Goal: Information Seeking & Learning: Check status

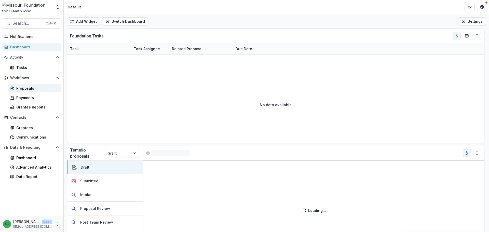
click at [29, 89] on div "Proposals" at bounding box center [36, 88] width 41 height 5
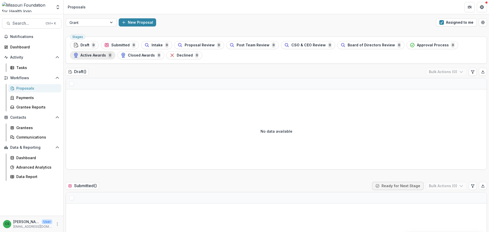
click at [100, 55] on span "Active Awards" at bounding box center [93, 55] width 25 height 4
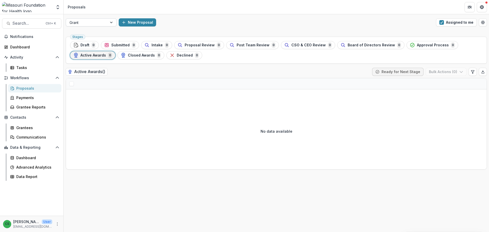
click at [113, 23] on div at bounding box center [111, 23] width 9 height 8
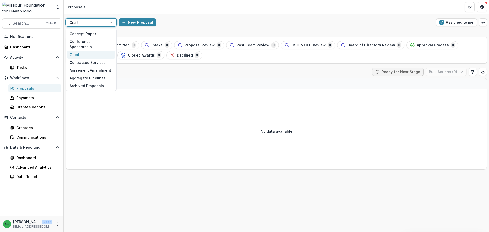
click at [101, 51] on div "Grant" at bounding box center [91, 55] width 48 height 8
click at [107, 24] on div "Grant" at bounding box center [86, 22] width 41 height 7
click at [100, 51] on div "Grant" at bounding box center [91, 55] width 48 height 8
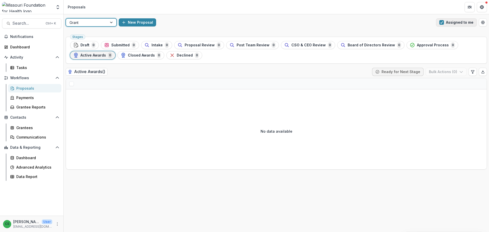
click at [444, 22] on span "button" at bounding box center [442, 22] width 5 height 5
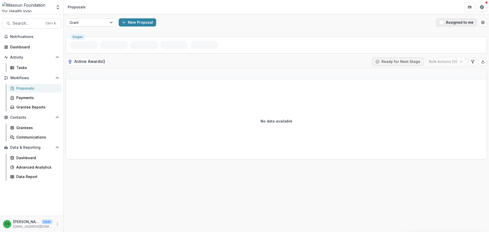
click at [444, 22] on span "button" at bounding box center [442, 22] width 5 height 5
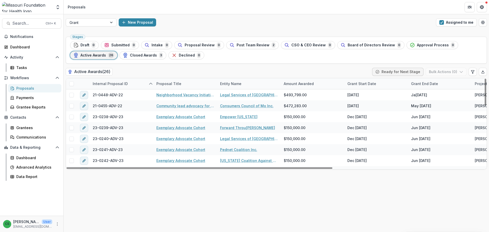
click at [248, 71] on div "Active Awards ( 26 ) Ready for Next Stage Bulk Actions ( 0 )" at bounding box center [276, 73] width 421 height 10
click at [429, 87] on div "Grant End Date" at bounding box center [440, 83] width 64 height 11
click at [430, 108] on button "Sort Ascending" at bounding box center [439, 106] width 61 height 8
click at [430, 211] on div "Stages Draft 0 Submitted 0 Intake 0 Proposal Review 0 Post Team Review 2 CSO & …" at bounding box center [277, 133] width 426 height 197
click at [428, 86] on div "Grant End Date" at bounding box center [424, 83] width 33 height 5
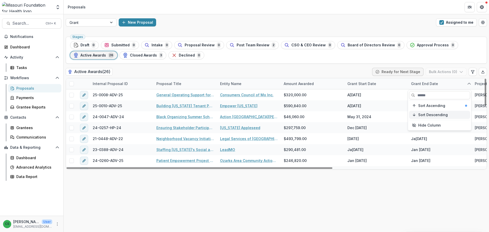
click at [430, 115] on span "Sort Descending" at bounding box center [433, 115] width 30 height 4
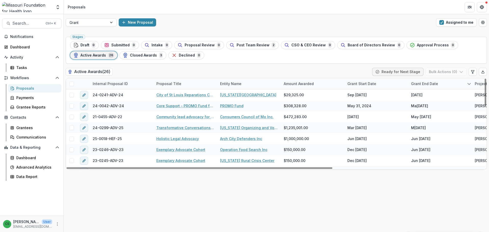
click at [429, 187] on div "Stages Draft 0 Submitted 0 Intake 0 Proposal Review 0 Post Team Review 2 CSO & …" at bounding box center [277, 133] width 426 height 197
click at [435, 84] on div "Grant End Date" at bounding box center [424, 83] width 33 height 5
click at [417, 186] on div "Stages Draft 0 Submitted 0 Intake 0 Proposal Review 0 Post Team Review 2 CSO & …" at bounding box center [277, 133] width 426 height 197
click at [350, 86] on div "Grant Start Date" at bounding box center [362, 83] width 35 height 5
click at [359, 117] on button "Sort Descending" at bounding box center [376, 115] width 61 height 8
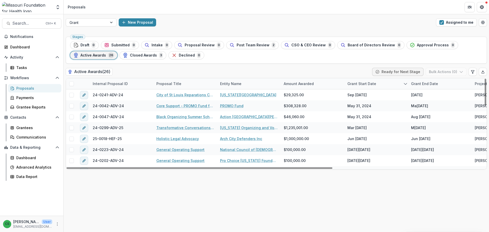
click at [396, 202] on div "Stages Draft 0 Submitted 0 Intake 0 Proposal Review 0 Post Team Review 2 CSO & …" at bounding box center [277, 133] width 426 height 197
click at [427, 83] on div "Grant End Date" at bounding box center [424, 83] width 33 height 5
click at [428, 113] on span "Sort Descending" at bounding box center [433, 115] width 30 height 4
click at [243, 194] on div "Stages Draft 0 Submitted 0 Intake 0 Proposal Review 0 Post Team Review 2 CSO & …" at bounding box center [277, 133] width 426 height 197
click at [152, 56] on span "Closed Awards" at bounding box center [143, 55] width 27 height 4
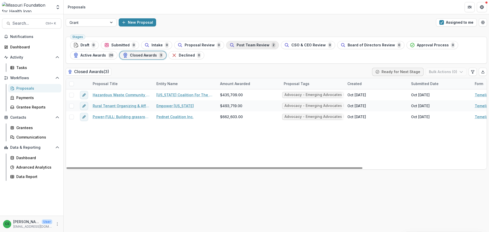
click at [250, 48] on button "Post Team Review 2" at bounding box center [252, 45] width 53 height 8
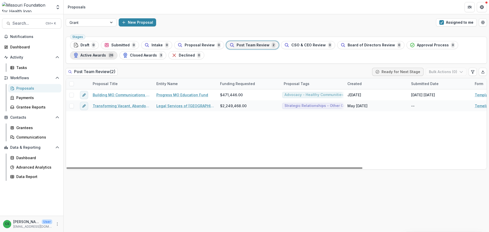
click at [92, 55] on span "Active Awards" at bounding box center [93, 55] width 25 height 4
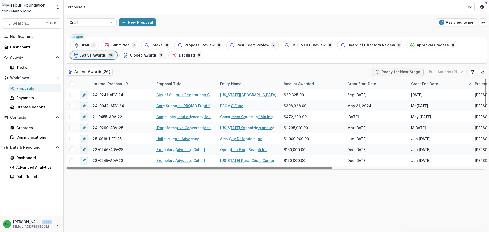
click at [424, 83] on div "Grant End Date" at bounding box center [424, 83] width 33 height 5
click at [431, 115] on span "Sort Descending" at bounding box center [433, 115] width 30 height 4
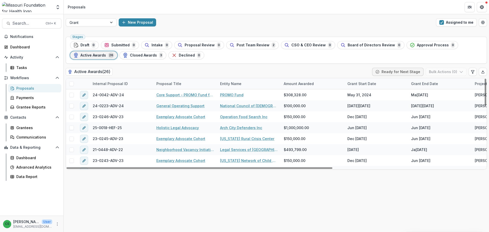
drag, startPoint x: 404, startPoint y: 228, endPoint x: 404, endPoint y: 211, distance: 16.8
click at [404, 226] on div "Stages Draft 0 Submitted 0 Intake 0 Proposal Review 0 Post Team Review 2 CSO & …" at bounding box center [277, 133] width 426 height 197
click at [430, 86] on div "Grant End Date" at bounding box center [424, 83] width 33 height 5
click at [422, 105] on span "Sort Ascending" at bounding box center [431, 106] width 27 height 4
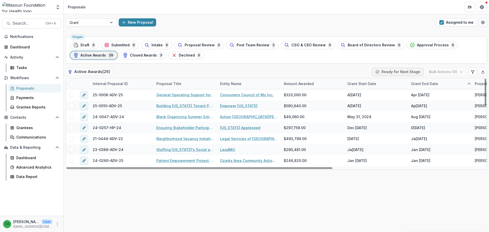
click at [421, 188] on div "Stages Draft 0 Submitted 0 Intake 0 Proposal Review 0 Post Team Review 2 CSO & …" at bounding box center [277, 133] width 426 height 197
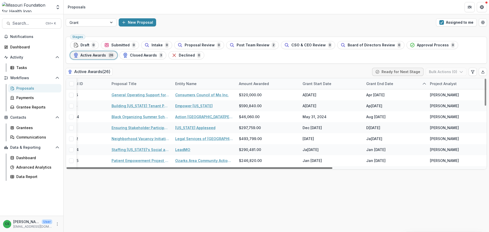
scroll to position [0, 52]
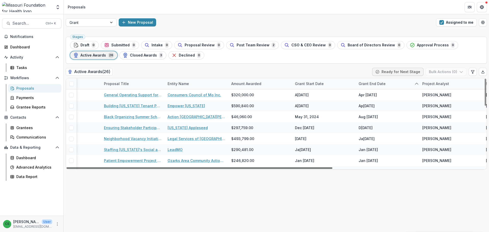
drag, startPoint x: 326, startPoint y: 168, endPoint x: 360, endPoint y: 169, distance: 33.2
click at [333, 169] on div at bounding box center [200, 168] width 266 height 2
click at [376, 82] on div "Grant End Date" at bounding box center [372, 83] width 33 height 5
click at [375, 112] on button "Sort Descending" at bounding box center [387, 115] width 61 height 8
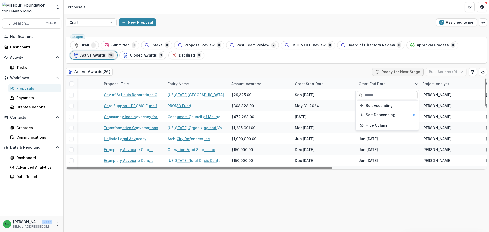
click at [376, 187] on div "Stages Draft 0 Submitted 0 Intake 0 Proposal Review 0 Post Team Review 2 CSO & …" at bounding box center [277, 133] width 426 height 197
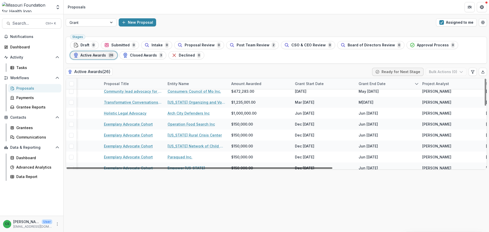
scroll to position [25, 9]
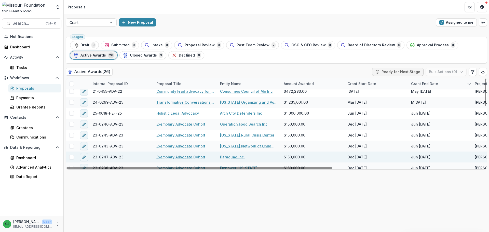
drag, startPoint x: 337, startPoint y: 168, endPoint x: 265, endPoint y: 159, distance: 71.9
click at [267, 169] on div at bounding box center [200, 168] width 266 height 2
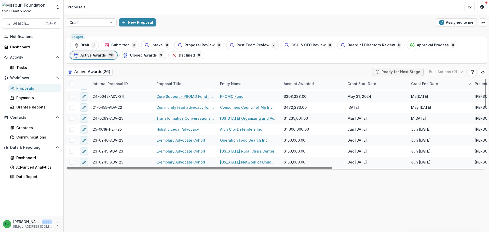
scroll to position [0, 0]
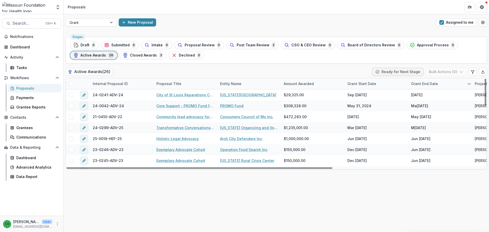
click at [422, 87] on div "Grant End Date" at bounding box center [440, 83] width 64 height 11
click at [426, 95] on input at bounding box center [439, 95] width 61 height 8
click at [428, 205] on div "Stages Draft 0 Submitted 0 Intake 0 Proposal Review 0 Post Team Review 2 CSO & …" at bounding box center [277, 133] width 426 height 197
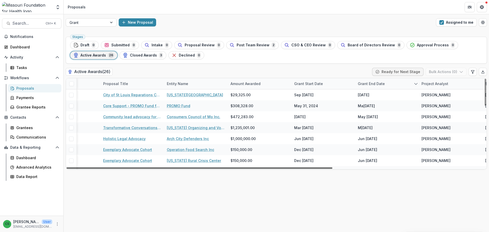
scroll to position [0, 71]
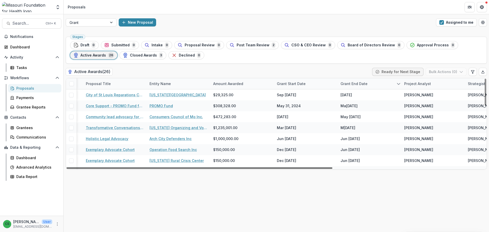
drag, startPoint x: 331, startPoint y: 168, endPoint x: 376, endPoint y: 167, distance: 44.6
click at [333, 167] on div at bounding box center [200, 168] width 266 height 2
click at [370, 85] on div "Grant End Date" at bounding box center [370, 83] width 64 height 11
click at [374, 109] on button "Sort Ascending" at bounding box center [369, 106] width 61 height 8
click at [407, 210] on div "Stages Draft 0 Submitted 0 Intake 0 Proposal Review 0 Post Team Review 2 CSO & …" at bounding box center [277, 133] width 426 height 197
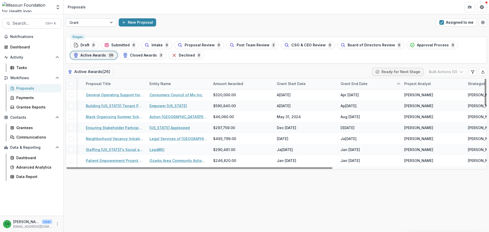
click at [106, 21] on div "Grant" at bounding box center [86, 22] width 41 height 7
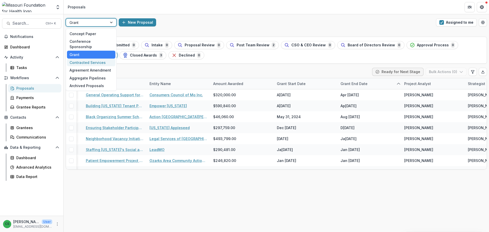
click at [97, 59] on div "Contracted Services" at bounding box center [91, 63] width 48 height 8
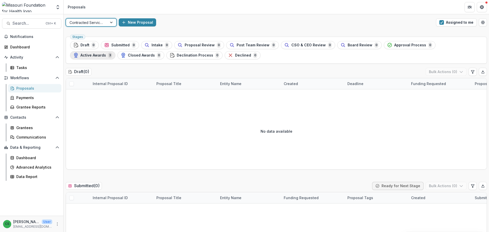
click at [112, 52] on div "Active Awards 3" at bounding box center [92, 55] width 39 height 6
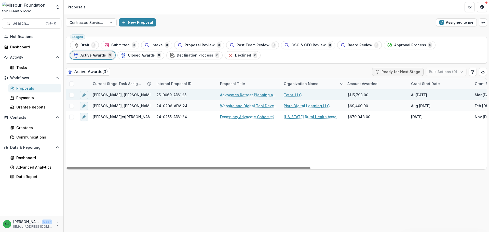
click at [109, 95] on span "[PERSON_NAME], [PERSON_NAME], [PERSON_NAME], [PERSON_NAME], [PERSON_NAME]" at bounding box center [169, 94] width 153 height 5
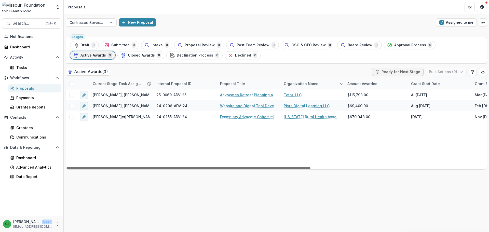
drag, startPoint x: 191, startPoint y: 168, endPoint x: 104, endPoint y: 170, distance: 86.7
click at [104, 169] on div at bounding box center [189, 168] width 244 height 2
drag, startPoint x: 223, startPoint y: 168, endPoint x: 181, endPoint y: 167, distance: 42.3
click at [181, 167] on div at bounding box center [189, 168] width 244 height 2
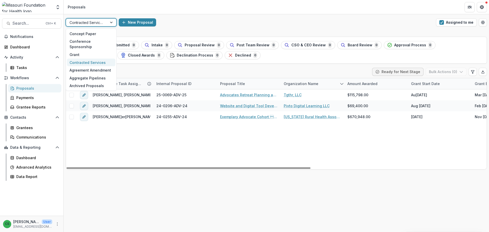
click at [103, 25] on div at bounding box center [87, 22] width 34 height 6
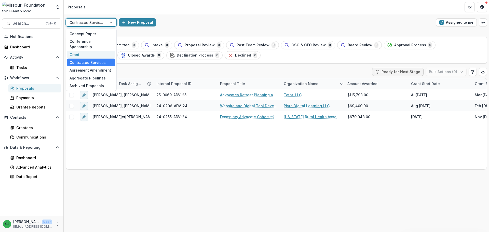
click at [107, 51] on div "Grant" at bounding box center [91, 55] width 48 height 8
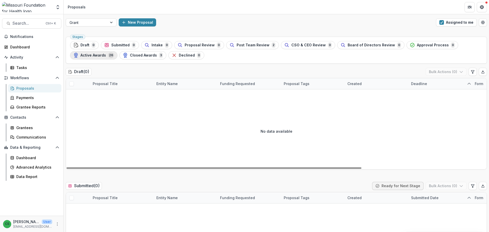
click at [93, 55] on span "Active Awards" at bounding box center [93, 55] width 25 height 4
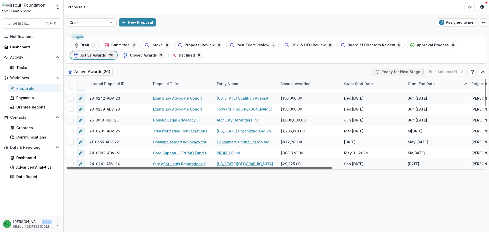
scroll to position [205, 0]
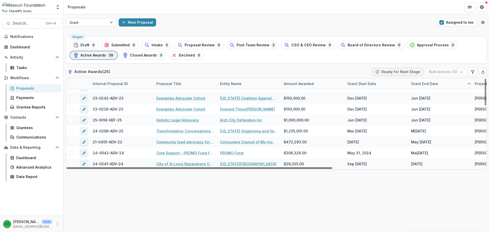
drag, startPoint x: 303, startPoint y: 168, endPoint x: 298, endPoint y: 164, distance: 6.0
click at [298, 167] on div at bounding box center [200, 168] width 266 height 2
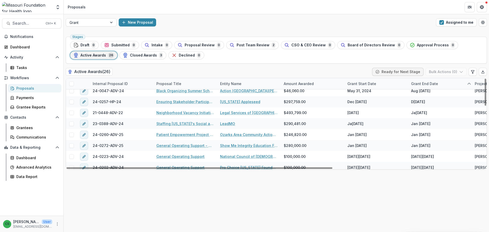
scroll to position [0, 0]
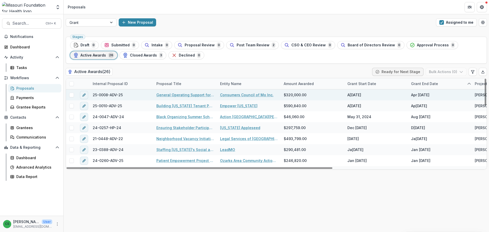
click at [180, 94] on link "General Operating Support for Advocacy and Community Engagement for Affordable …" at bounding box center [185, 94] width 58 height 5
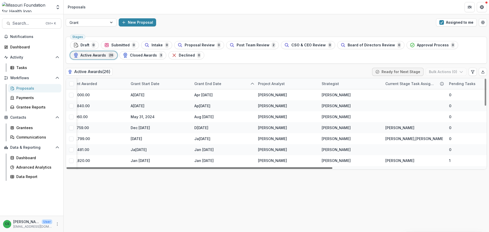
scroll to position [0, 220]
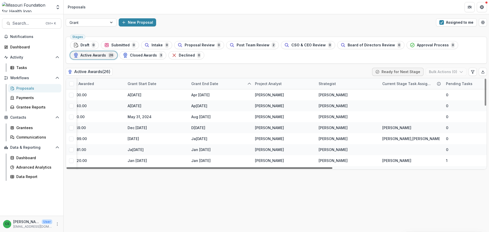
drag, startPoint x: 255, startPoint y: 169, endPoint x: 394, endPoint y: 166, distance: 138.9
click at [333, 167] on div at bounding box center [200, 168] width 266 height 2
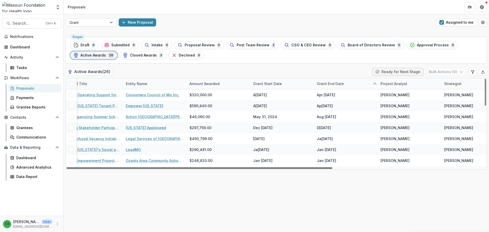
scroll to position [0, 52]
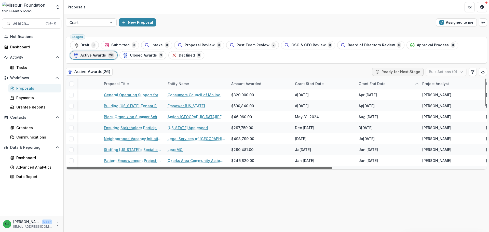
drag, startPoint x: 367, startPoint y: 168, endPoint x: 262, endPoint y: 168, distance: 105.8
click at [262, 168] on div at bounding box center [200, 168] width 266 height 2
